Goal: Check status: Check status

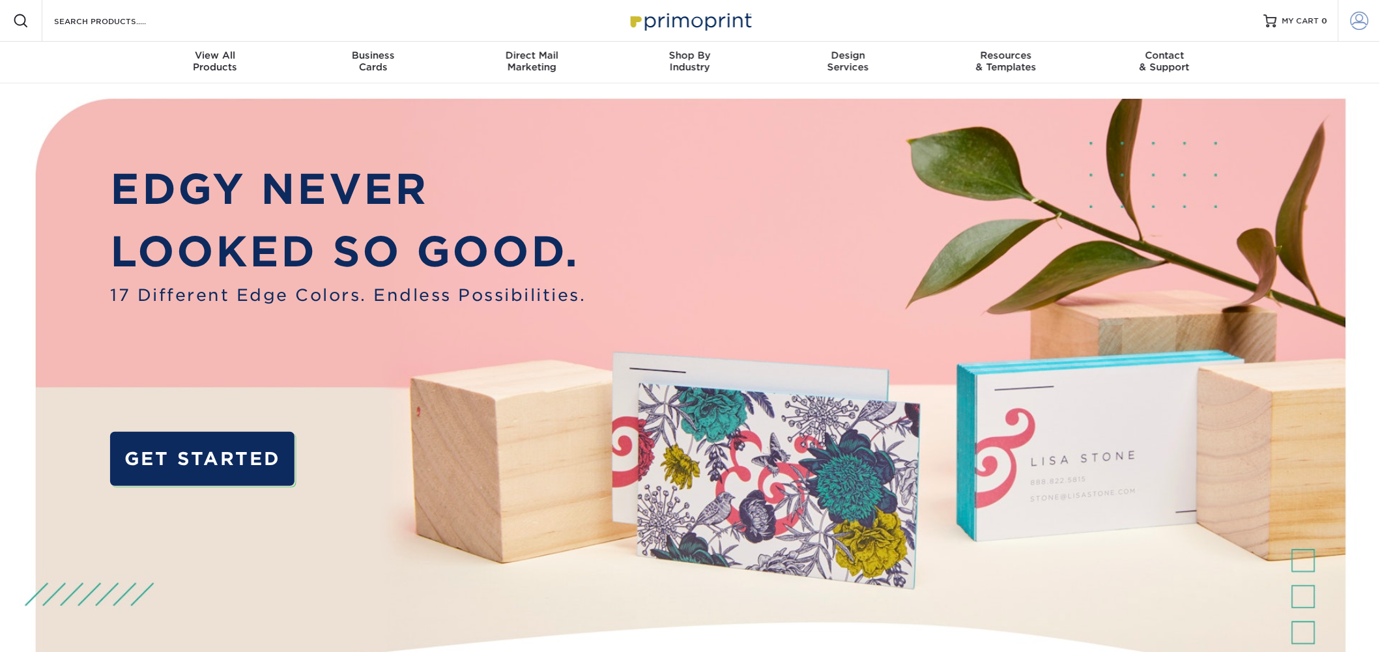
type input "[PERSON_NAME][EMAIL_ADDRESS][DOMAIN_NAME]"
click at [1355, 24] on span at bounding box center [1360, 21] width 18 height 18
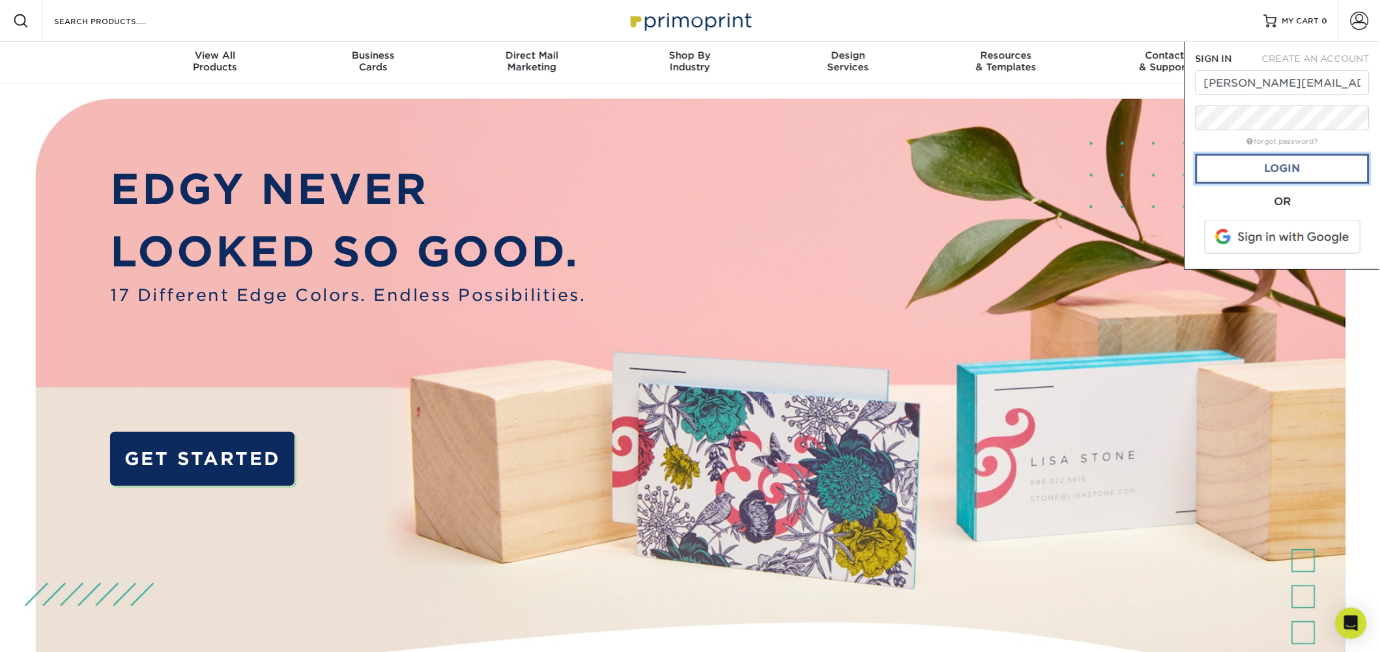
click at [1293, 165] on link "Login" at bounding box center [1283, 169] width 174 height 30
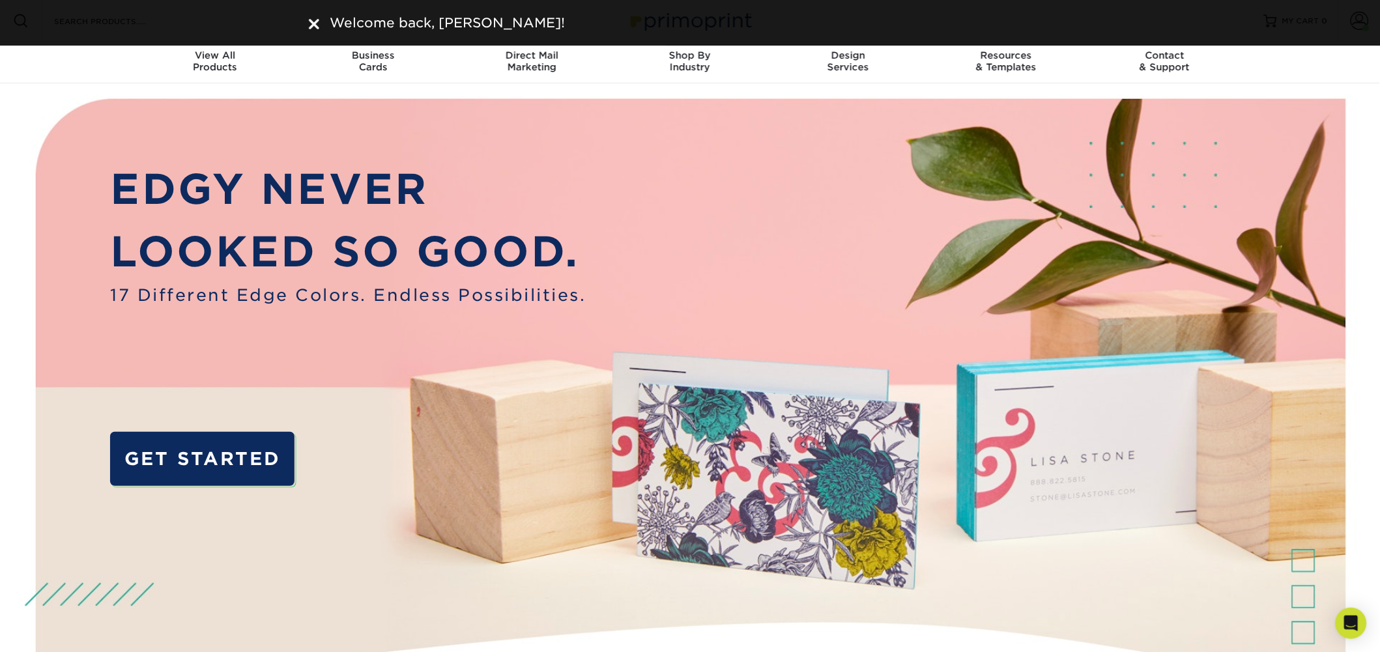
drag, startPoint x: 489, startPoint y: 138, endPoint x: 479, endPoint y: 136, distance: 10.6
click at [489, 138] on img at bounding box center [690, 424] width 1367 height 683
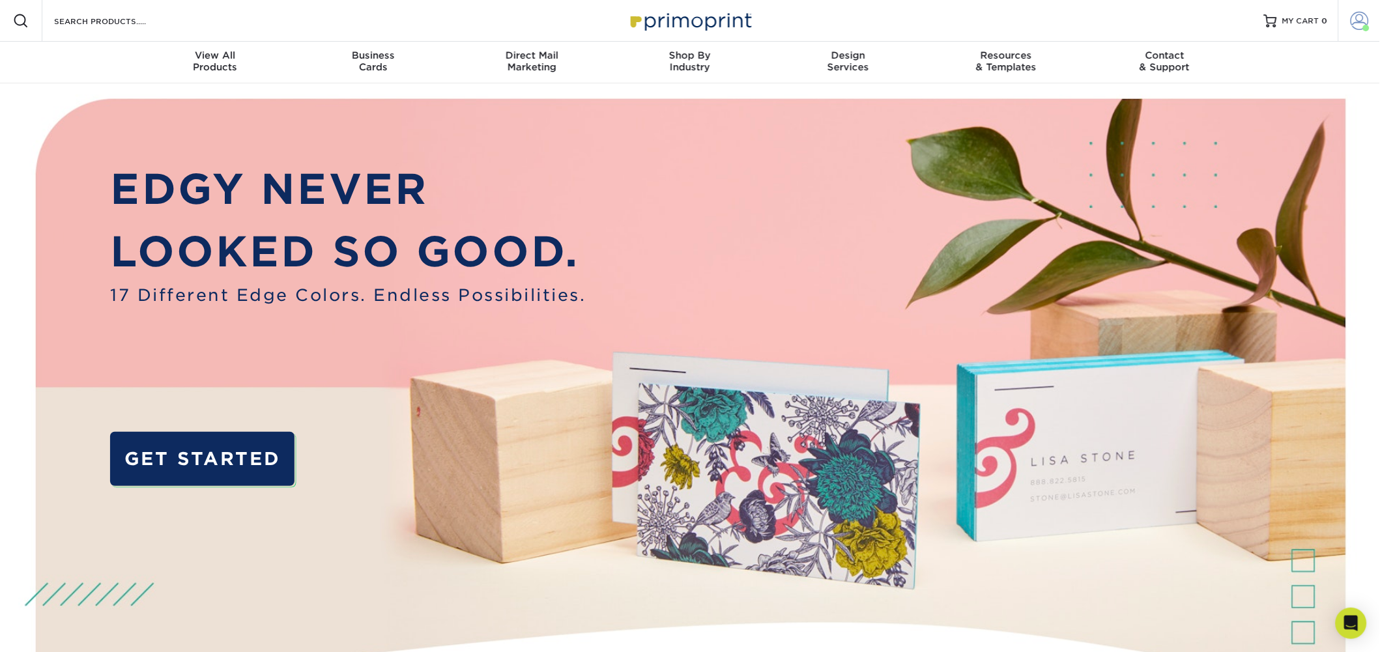
click at [1355, 18] on span at bounding box center [1360, 21] width 18 height 18
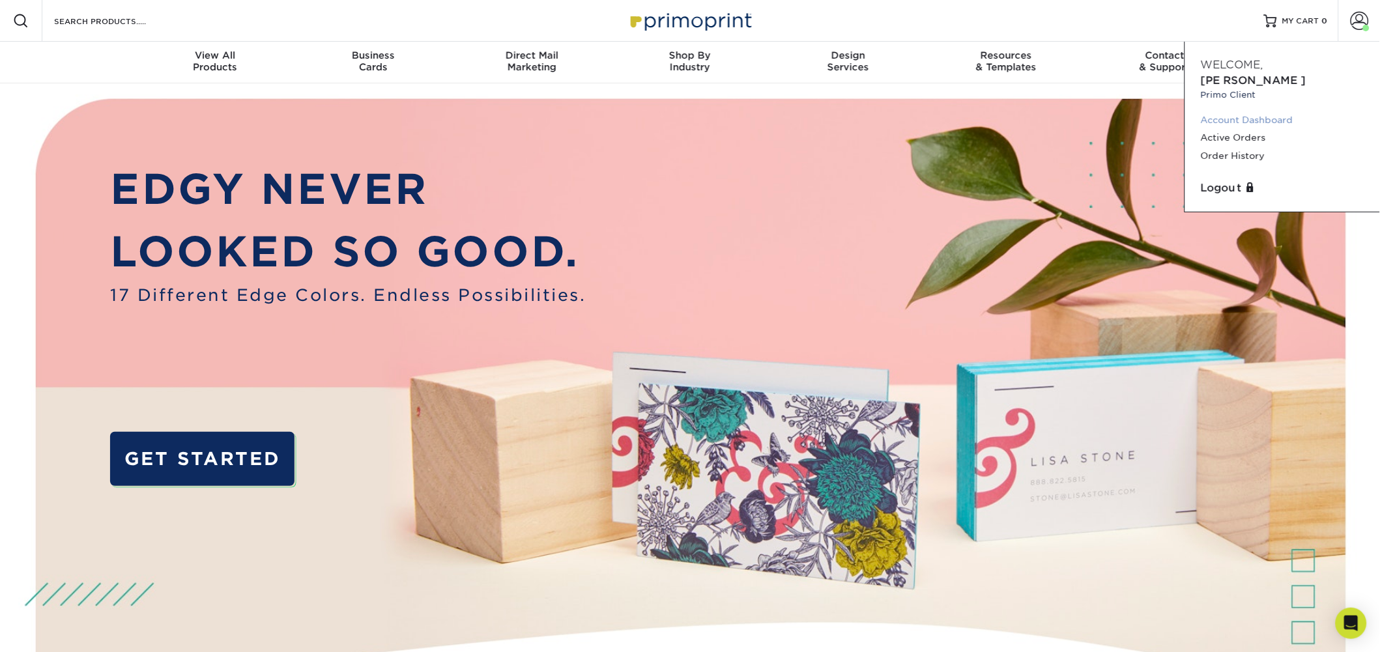
scroll to position [1, 0]
click at [1262, 111] on link "Account Dashboard" at bounding box center [1283, 120] width 164 height 18
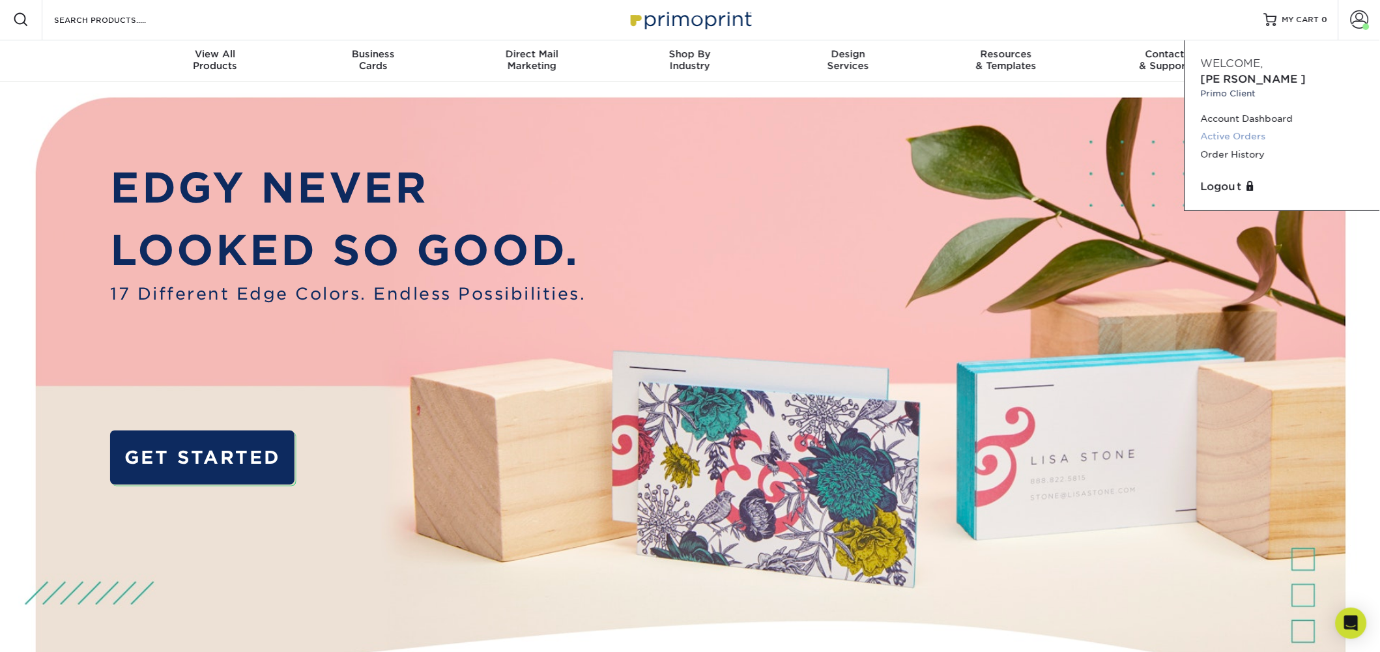
click at [1249, 128] on link "Active Orders" at bounding box center [1283, 137] width 164 height 18
click at [1245, 146] on link "Order History" at bounding box center [1283, 155] width 164 height 18
click at [1246, 146] on link "Order History" at bounding box center [1283, 155] width 164 height 18
click at [1220, 147] on link "Order History" at bounding box center [1283, 156] width 164 height 18
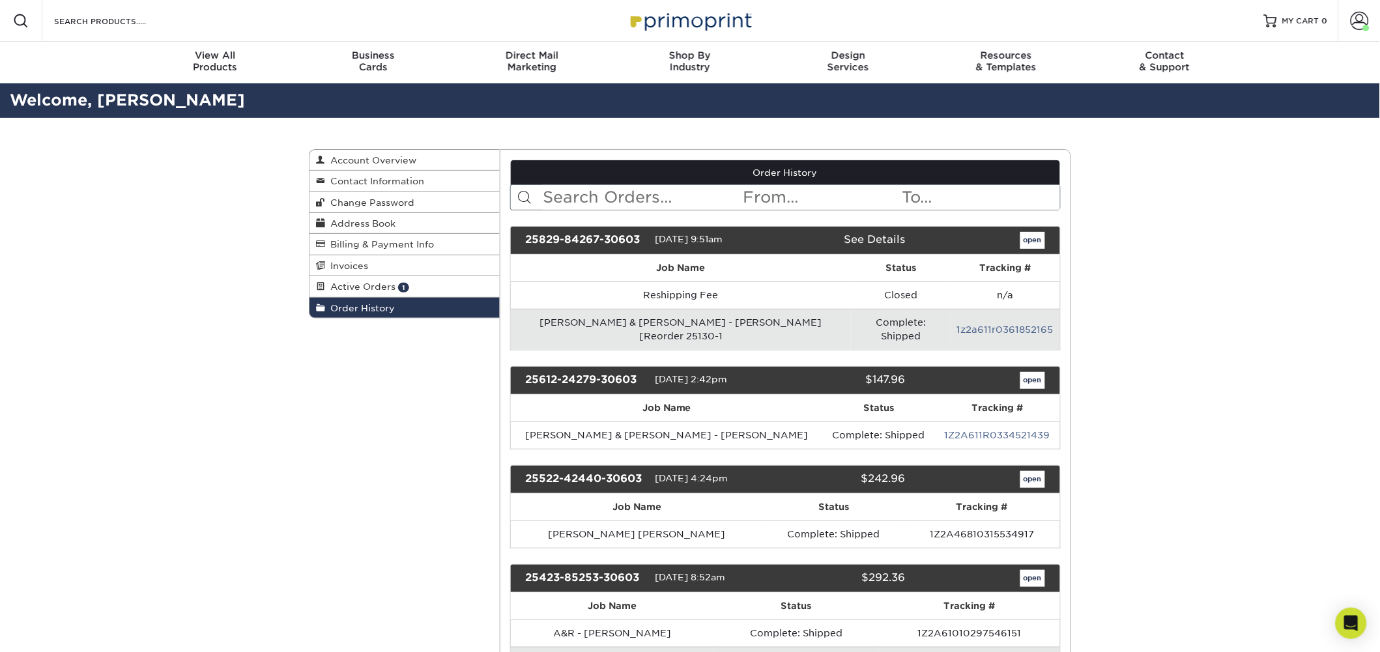
click at [605, 197] on input "text" at bounding box center [642, 197] width 200 height 25
type input "FIG"
